Goal: Communication & Community: Answer question/provide support

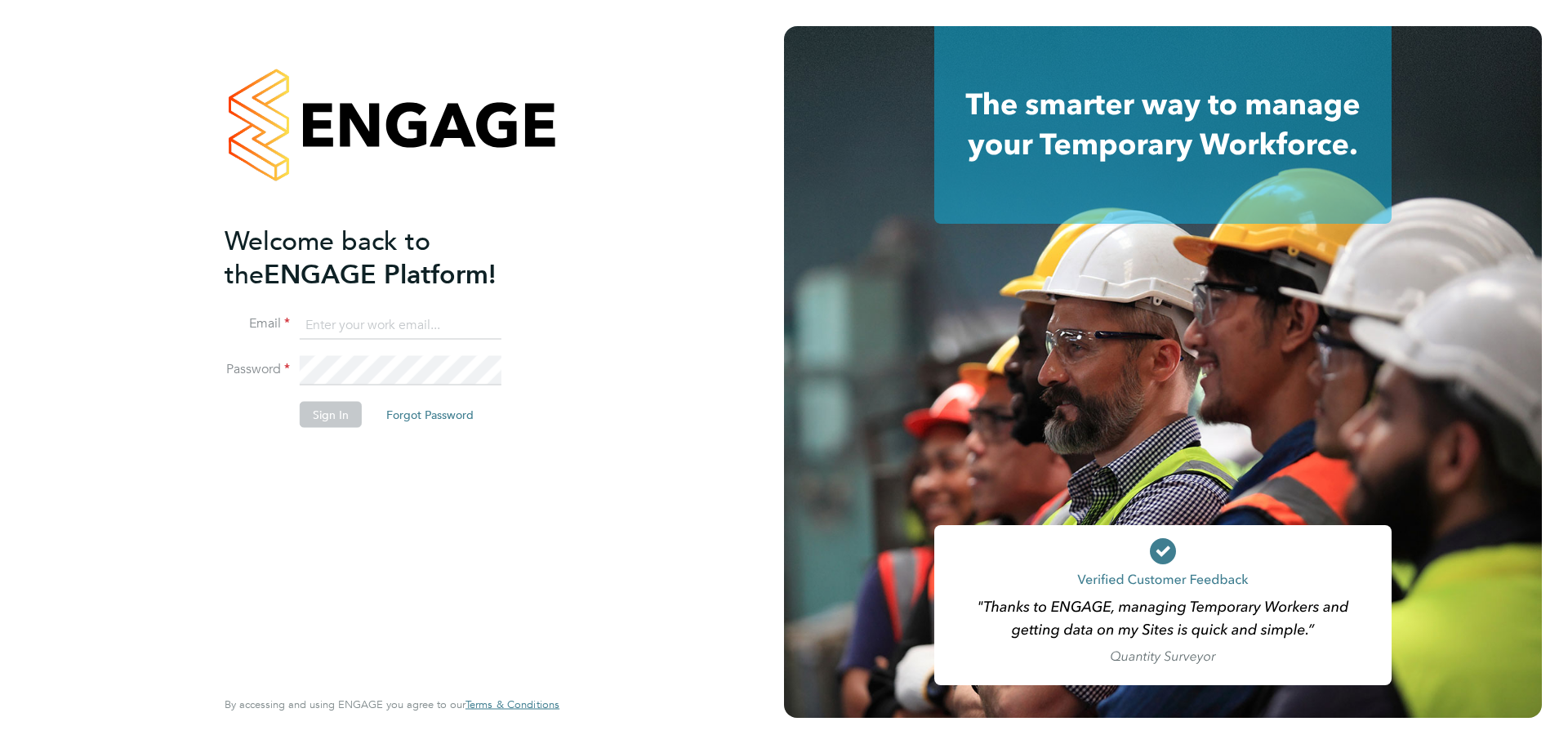
type input "louis@xede.co.uk"
click at [343, 416] on button "Sign In" at bounding box center [331, 414] width 62 height 26
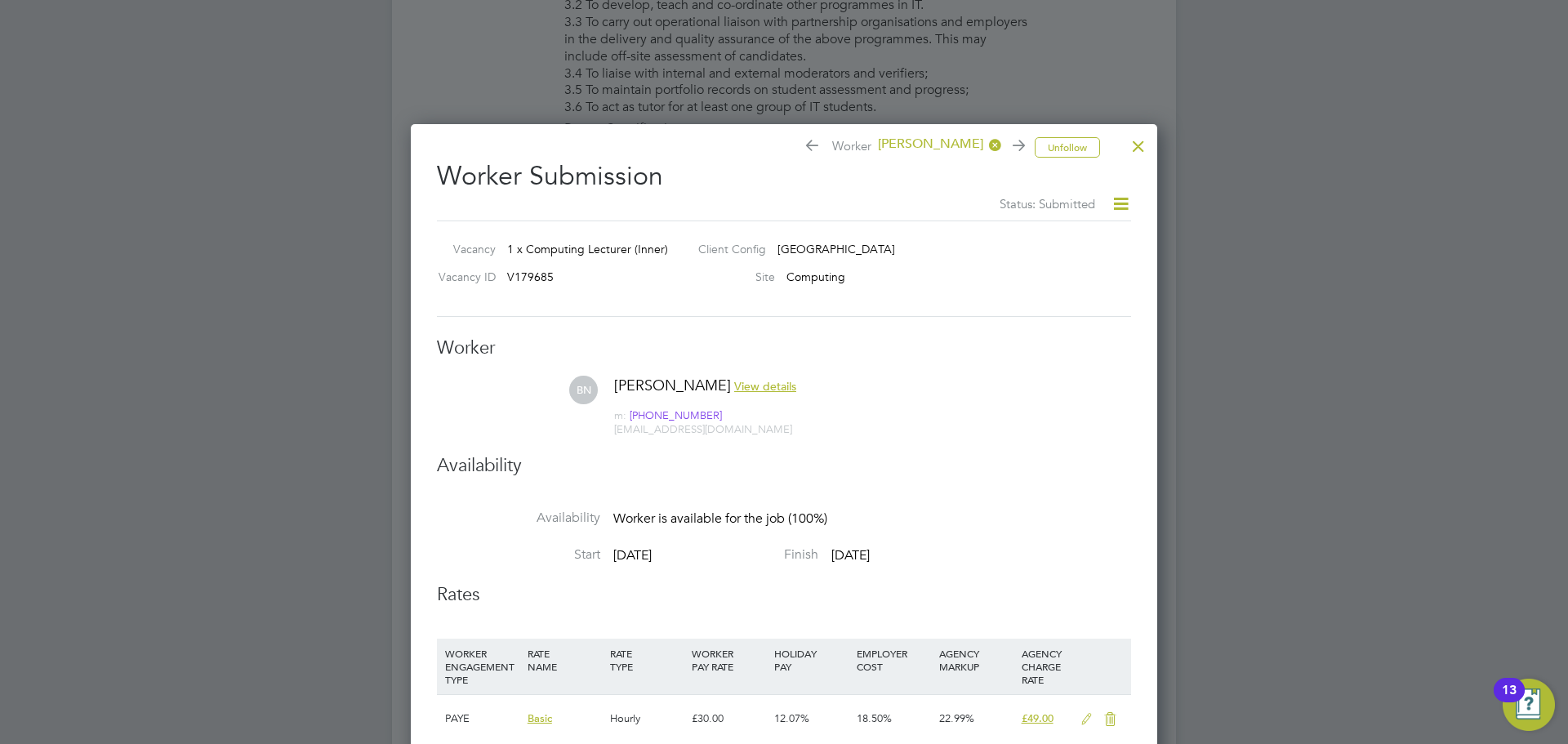
click at [1145, 140] on div at bounding box center [1138, 142] width 29 height 29
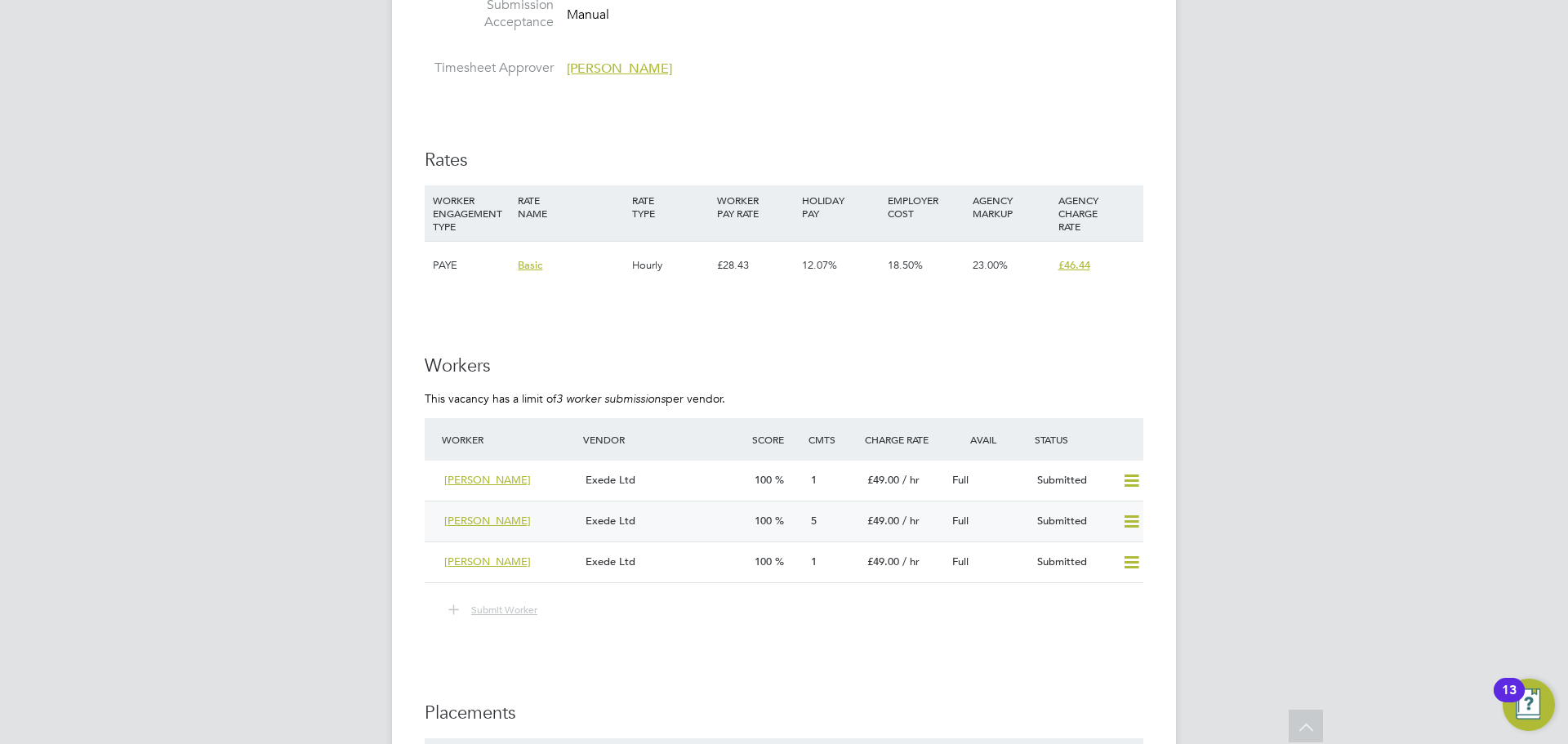
click at [675, 517] on div "Exede Ltd" at bounding box center [664, 521] width 169 height 27
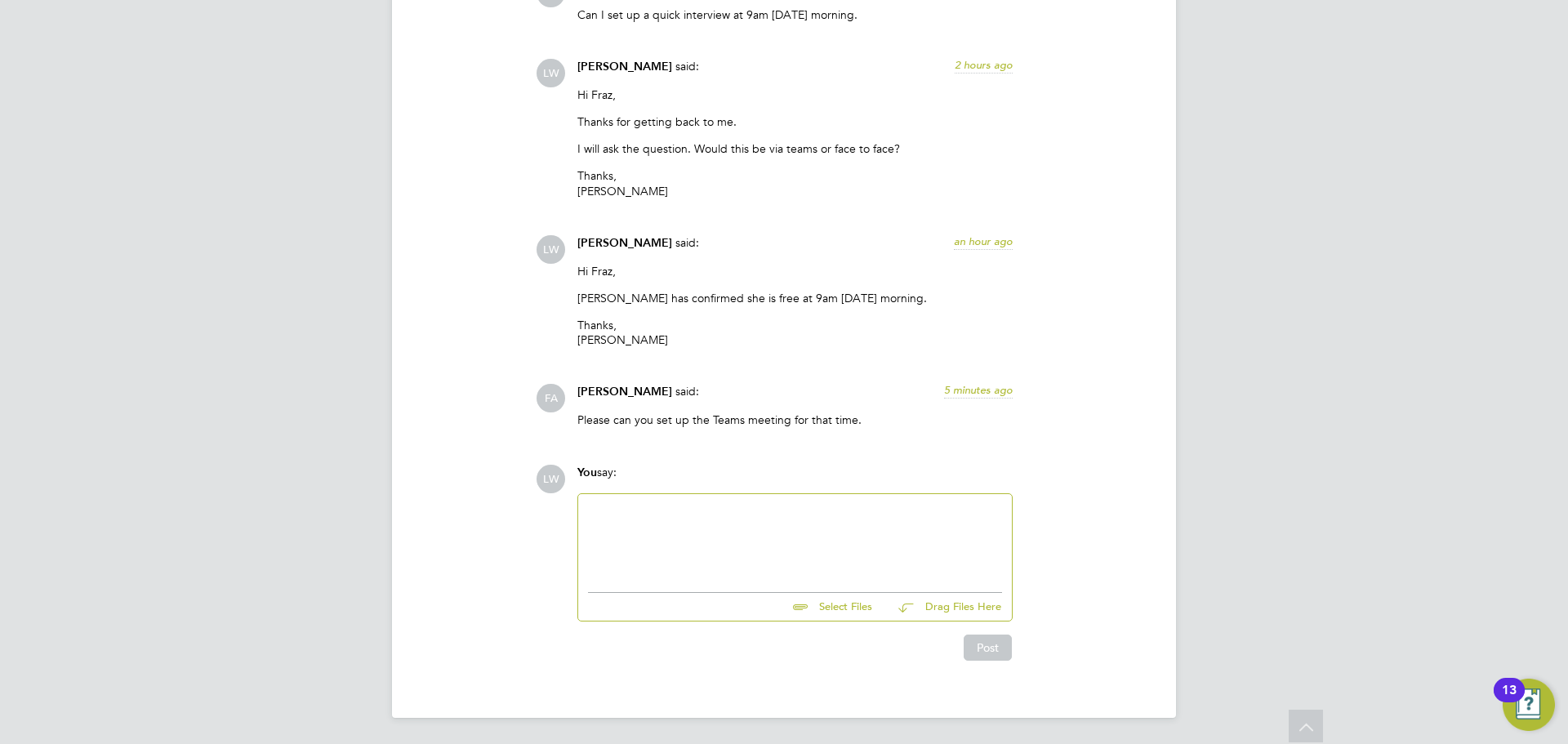
click at [689, 519] on div at bounding box center [795, 538] width 414 height 70
click at [994, 652] on button "Post" at bounding box center [988, 647] width 49 height 26
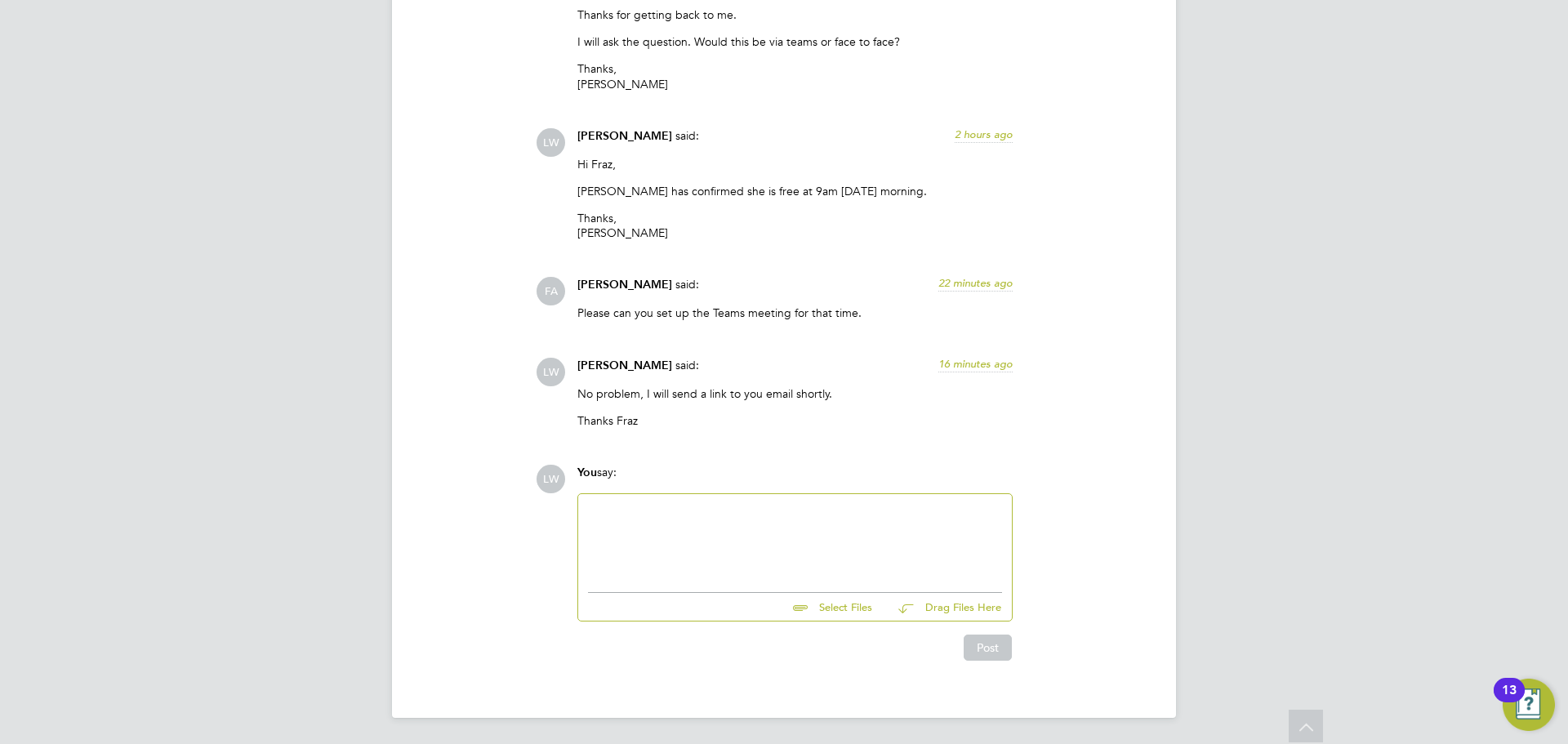
click at [769, 509] on div at bounding box center [795, 538] width 414 height 70
click at [916, 511] on div "I have just sent across the link, please let me know if it" at bounding box center [795, 538] width 414 height 70
click at [833, 538] on div "Could possibly be in your spam folder if you cant see it." at bounding box center [795, 540] width 414 height 15
click at [975, 648] on button "Post" at bounding box center [988, 647] width 49 height 26
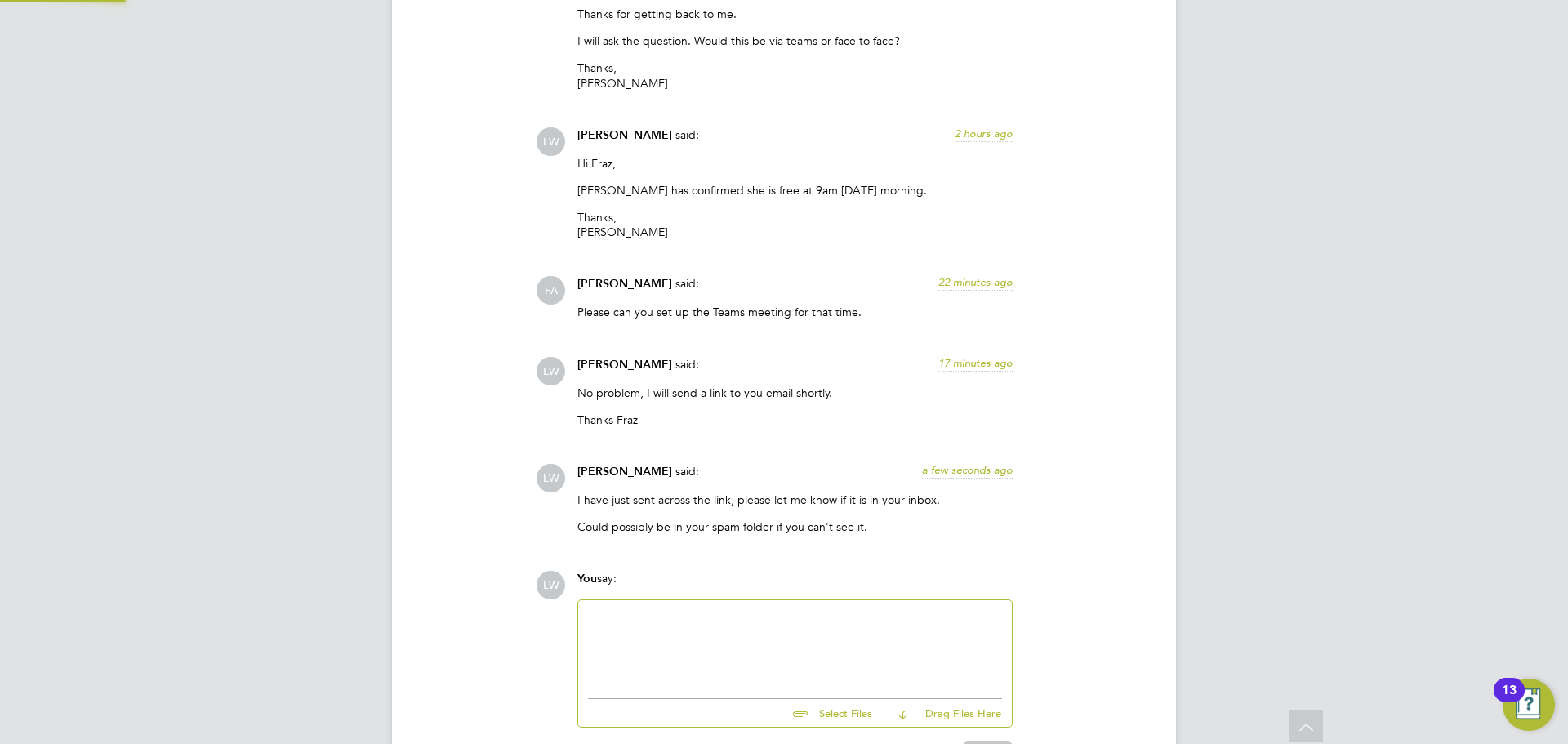
scroll to position [2092, 0]
